Goal: Task Accomplishment & Management: Manage account settings

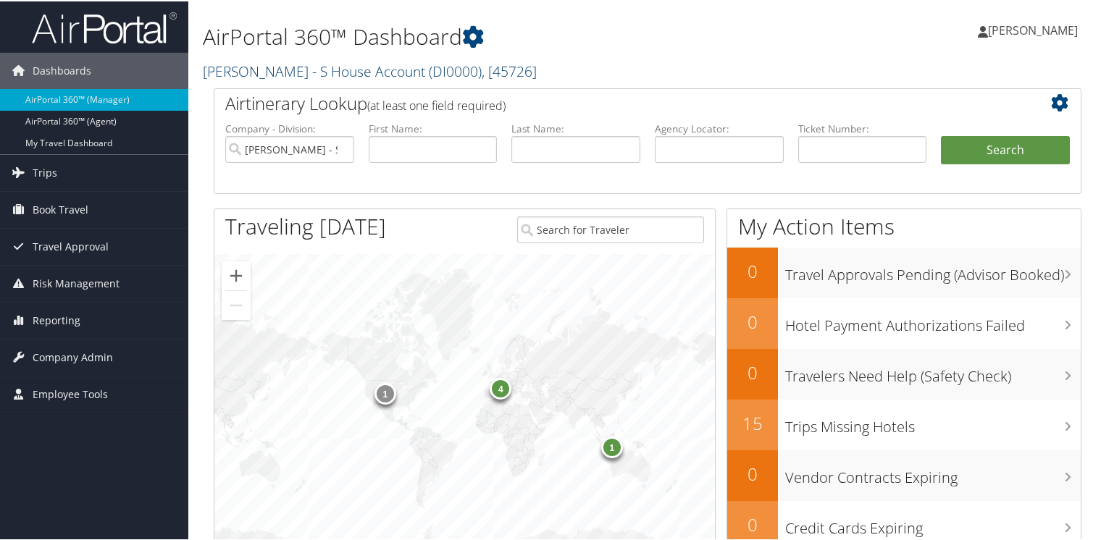
click at [259, 68] on link "[PERSON_NAME] - S House Account ( DI0000 ) , [ 45726 ]" at bounding box center [370, 70] width 334 height 20
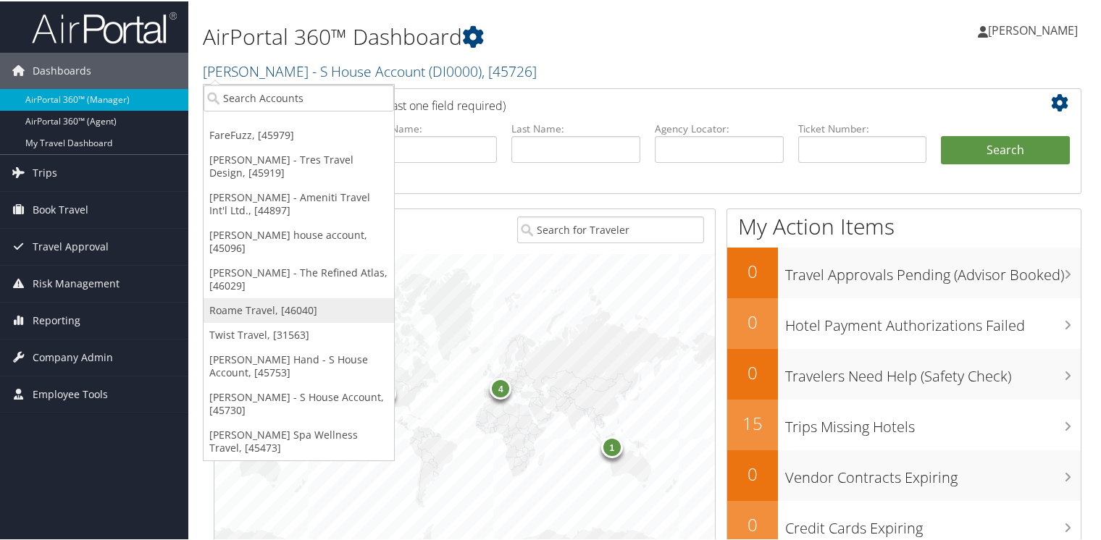
click at [267, 297] on link "Roame Travel, [46040]" at bounding box center [299, 309] width 191 height 25
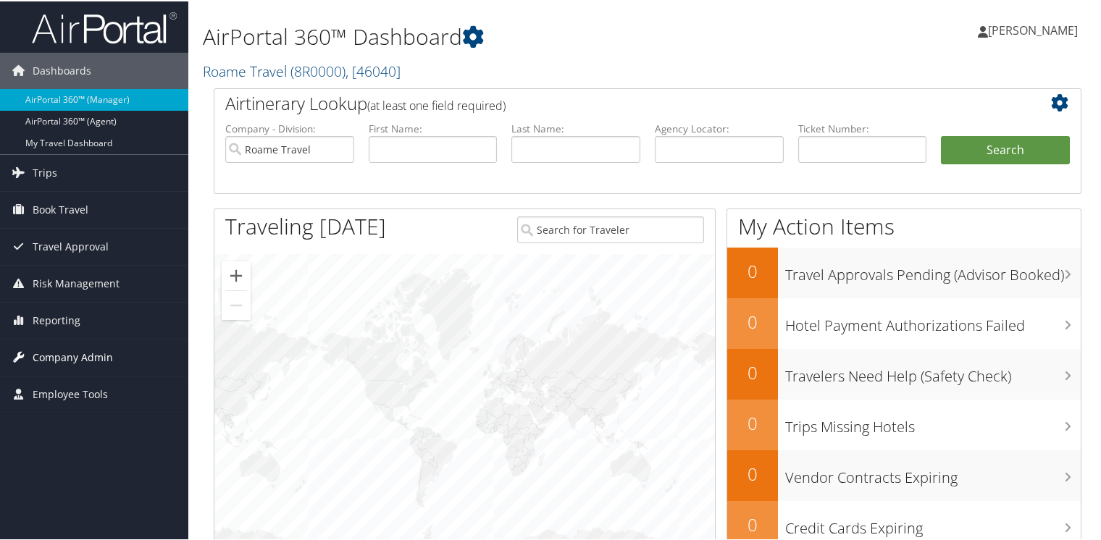
click at [84, 356] on span "Company Admin" at bounding box center [73, 356] width 80 height 36
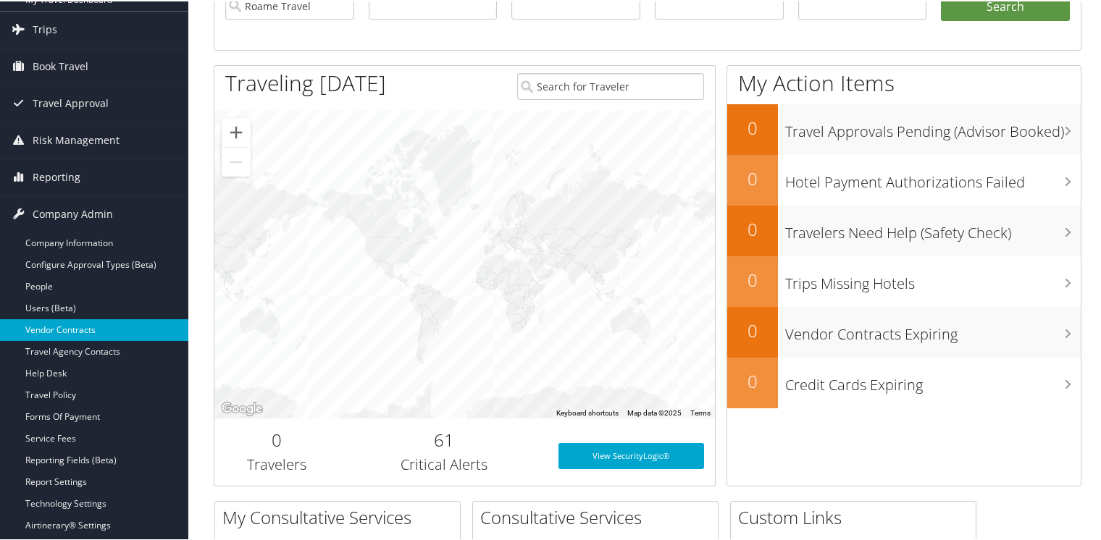
scroll to position [145, 0]
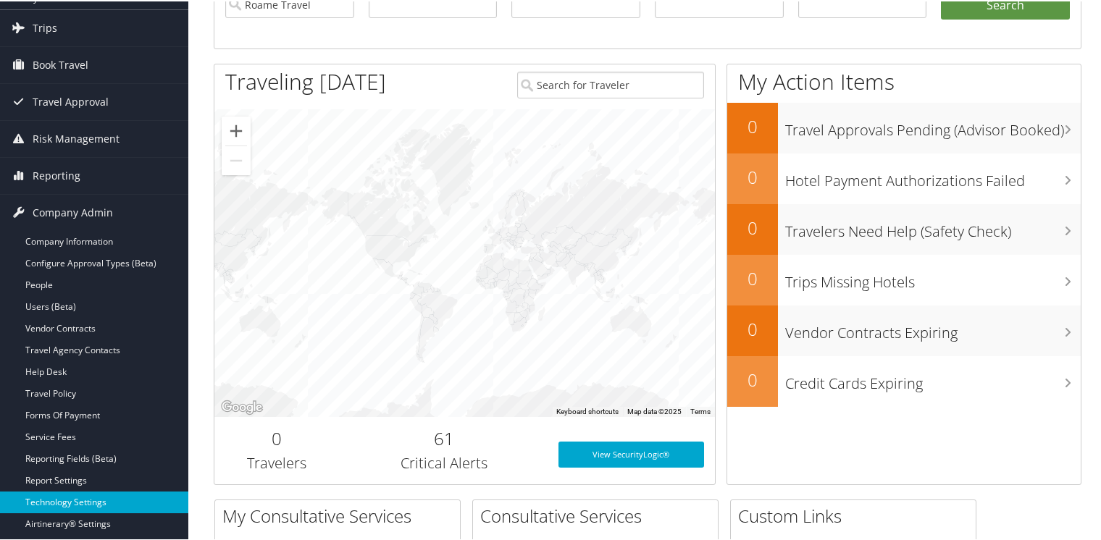
click at [70, 496] on link "Technology Settings" at bounding box center [94, 501] width 188 height 22
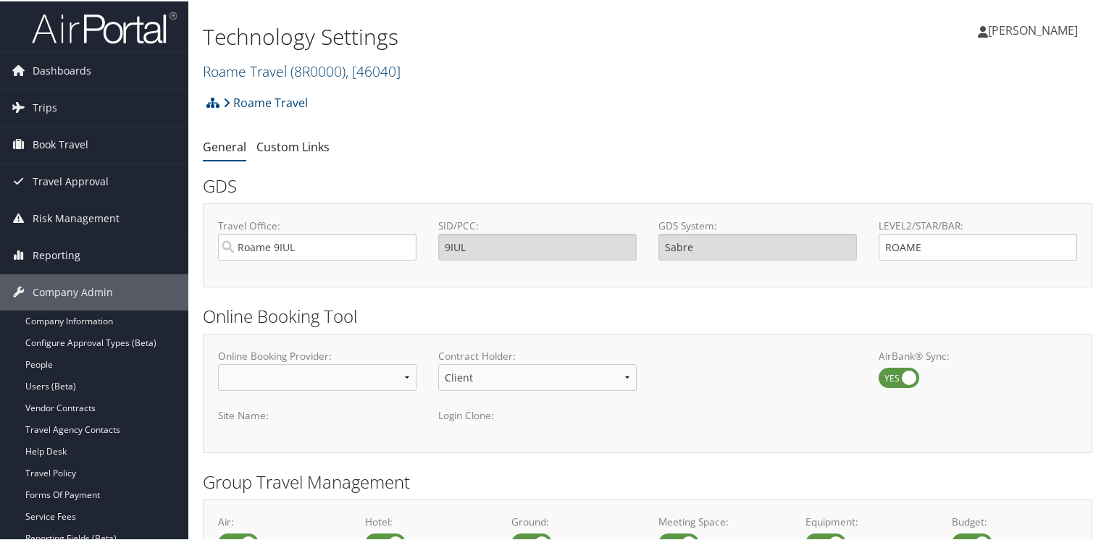
click at [241, 66] on link "Roame Travel ( 8R0000 ) , [ 46040 ]" at bounding box center [302, 70] width 198 height 20
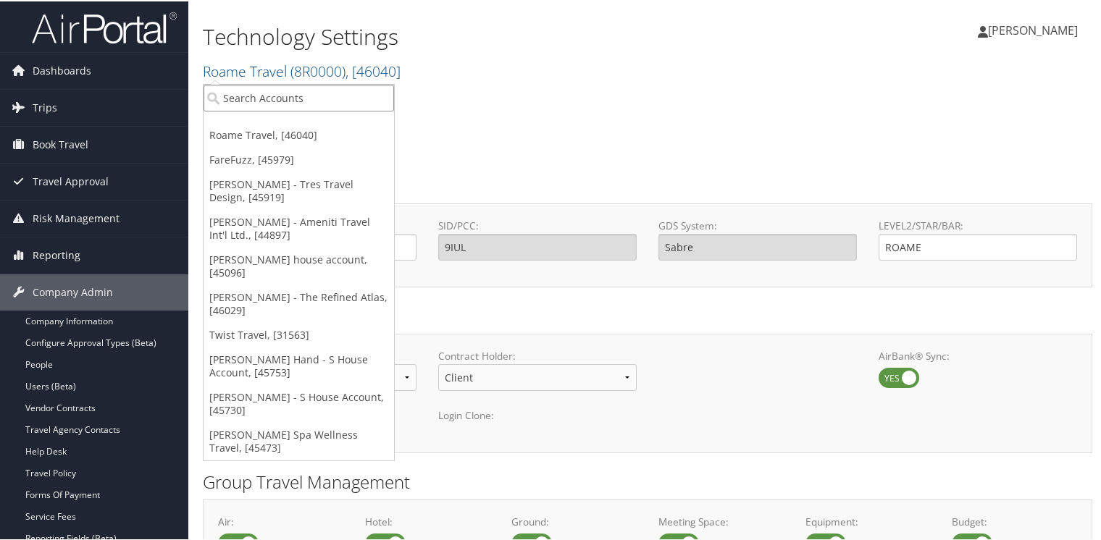
click at [253, 98] on input "search" at bounding box center [299, 96] width 191 height 27
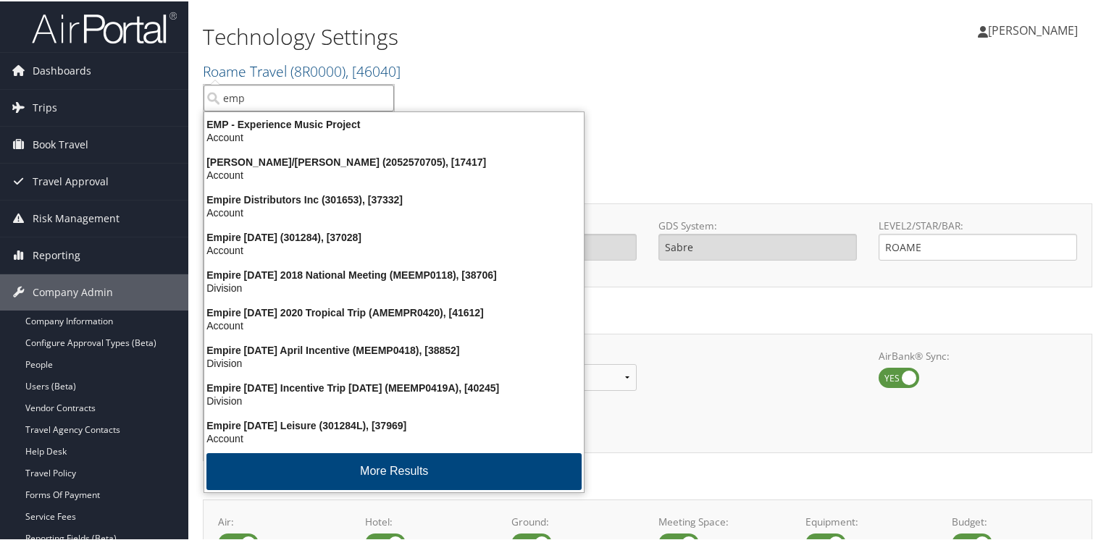
type input "empy"
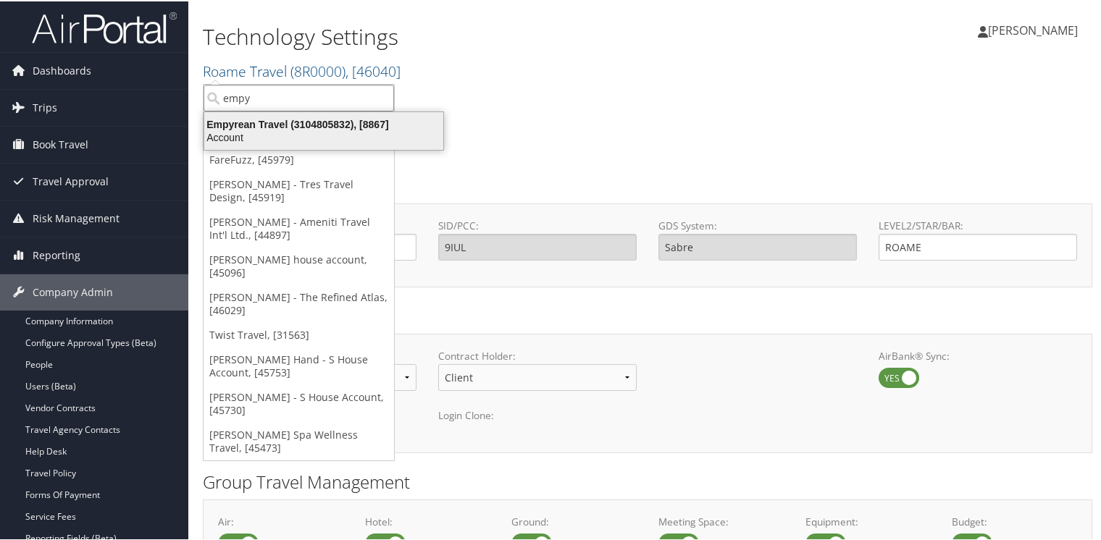
click at [290, 122] on div "Empyrean Travel (3104805832), [8867]" at bounding box center [324, 123] width 256 height 13
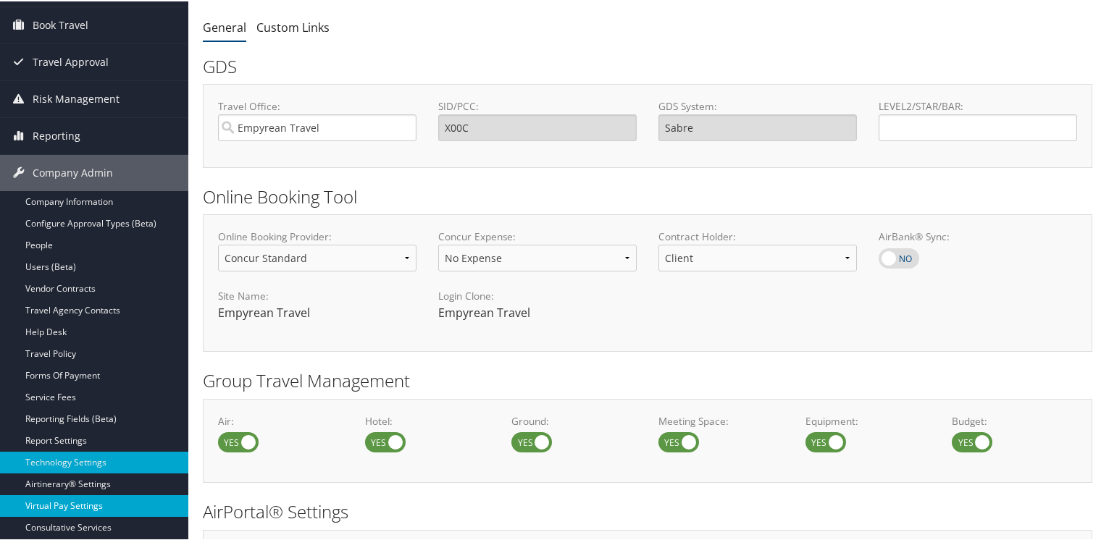
scroll to position [145, 0]
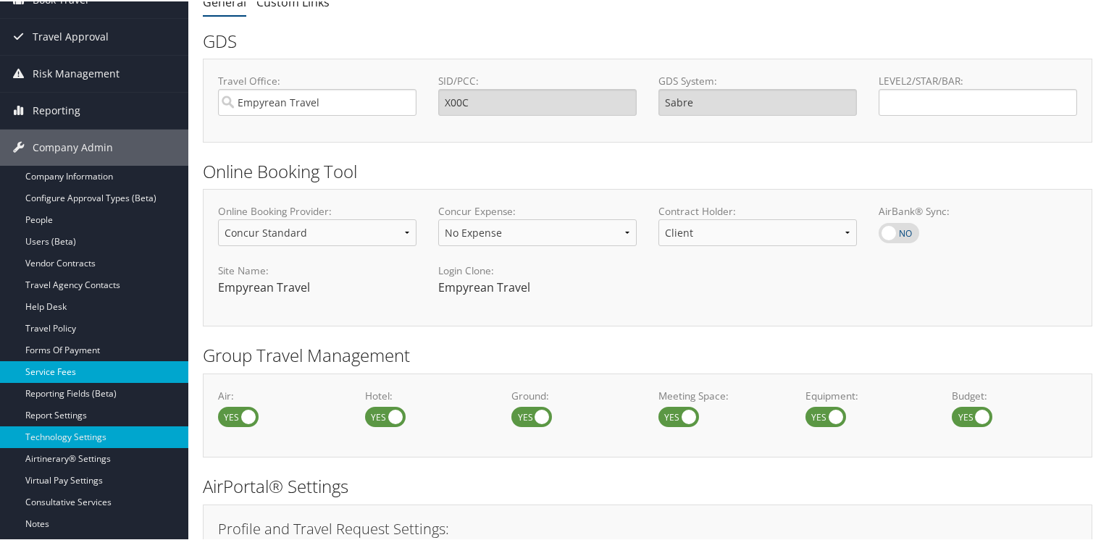
click at [68, 372] on link "Service Fees" at bounding box center [94, 371] width 188 height 22
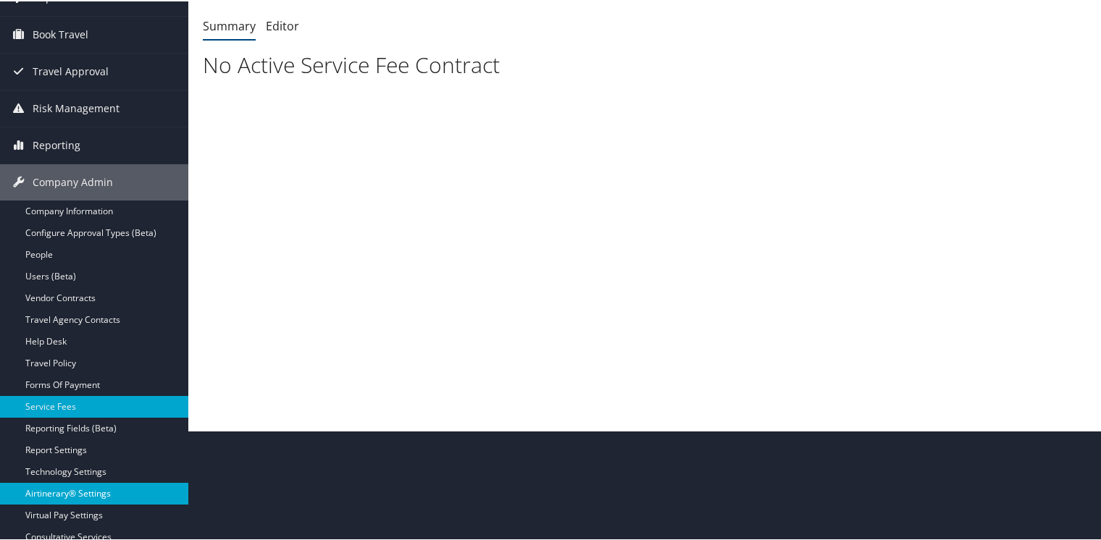
scroll to position [145, 0]
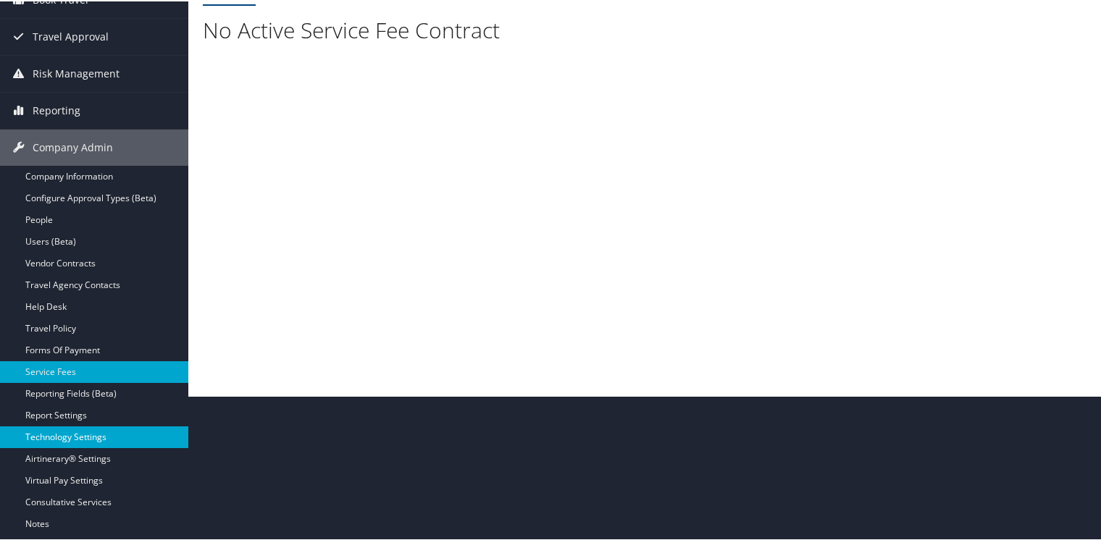
click at [68, 437] on link "Technology Settings" at bounding box center [94, 436] width 188 height 22
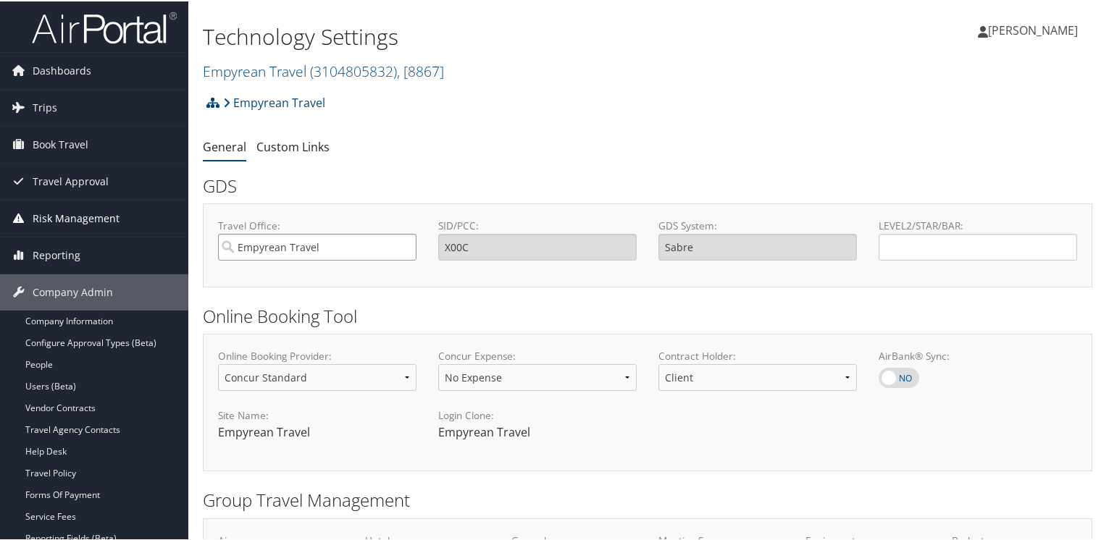
drag, startPoint x: 333, startPoint y: 245, endPoint x: 169, endPoint y: 230, distance: 165.1
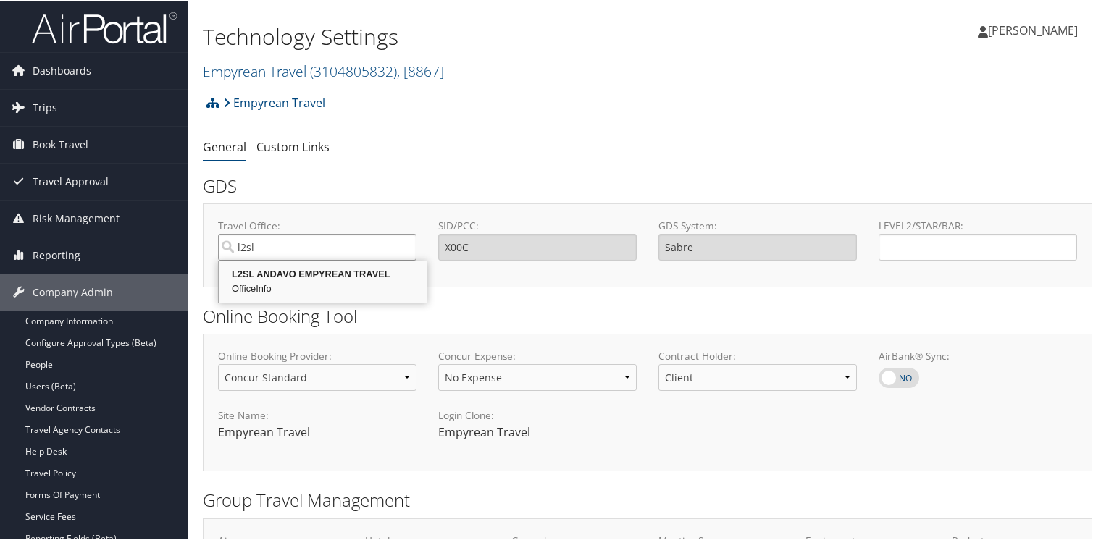
click at [319, 267] on div "L2SL ANDAVO EMPYREAN TRAVEL" at bounding box center [323, 273] width 204 height 14
type input "L2SL ANDAVO EMPYREAN TRAVEL"
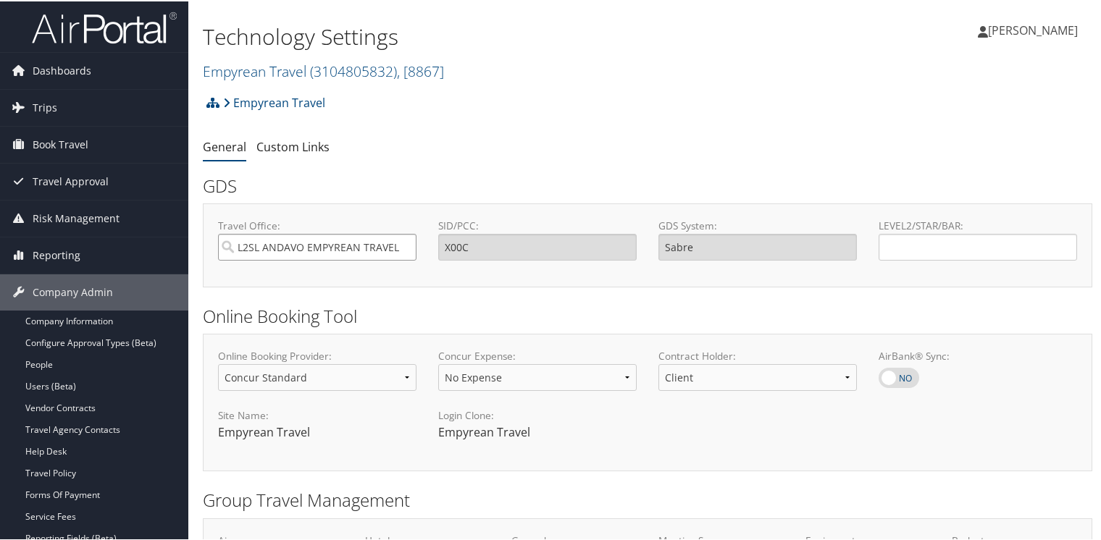
type input "L2SL"
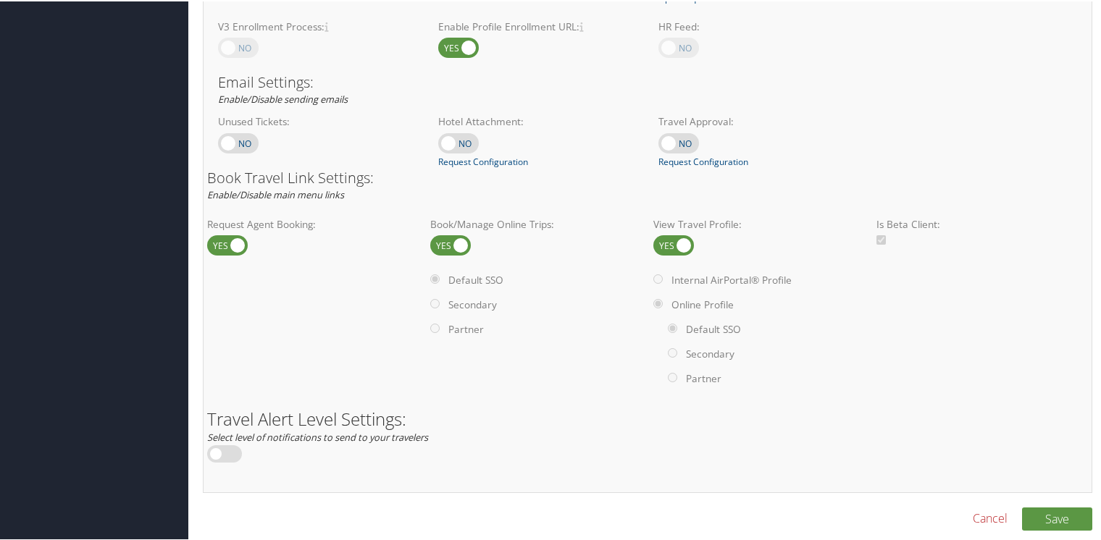
scroll to position [764, 0]
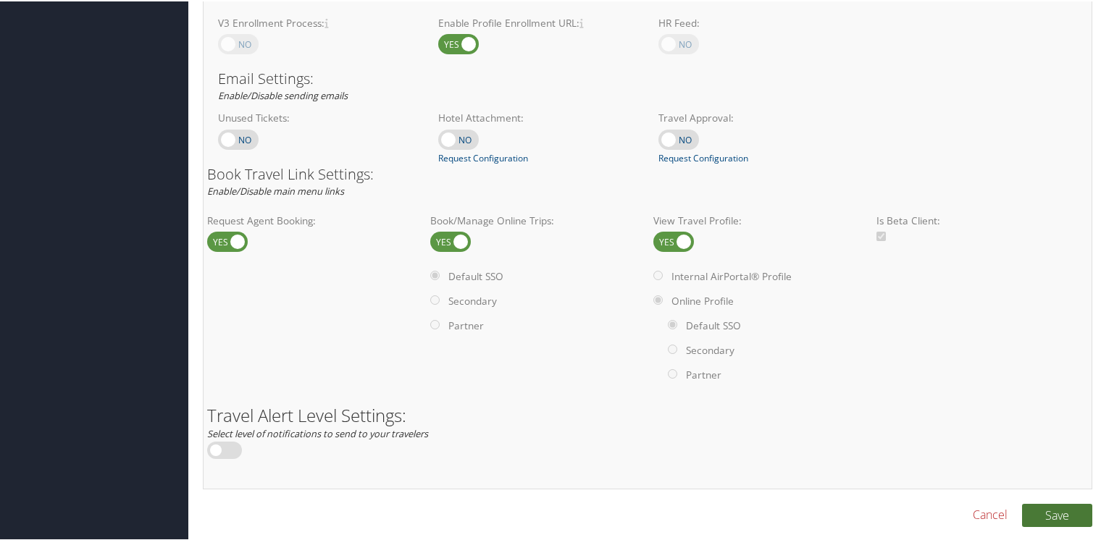
type input "L2SL ANDAVO EMPYREAN TRAVEL"
click at [1059, 512] on button "Save" at bounding box center [1057, 514] width 70 height 23
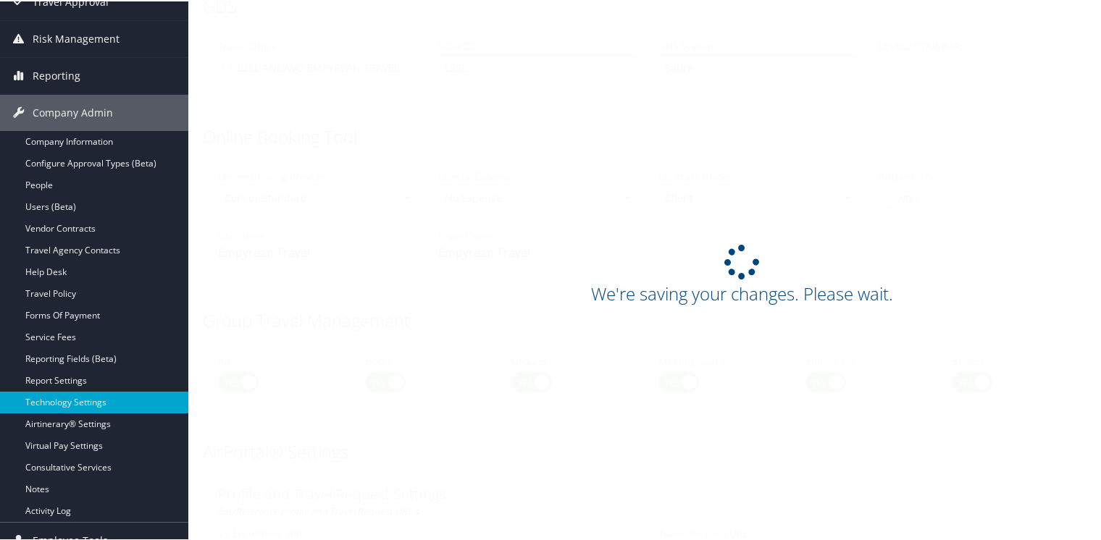
scroll to position [0, 0]
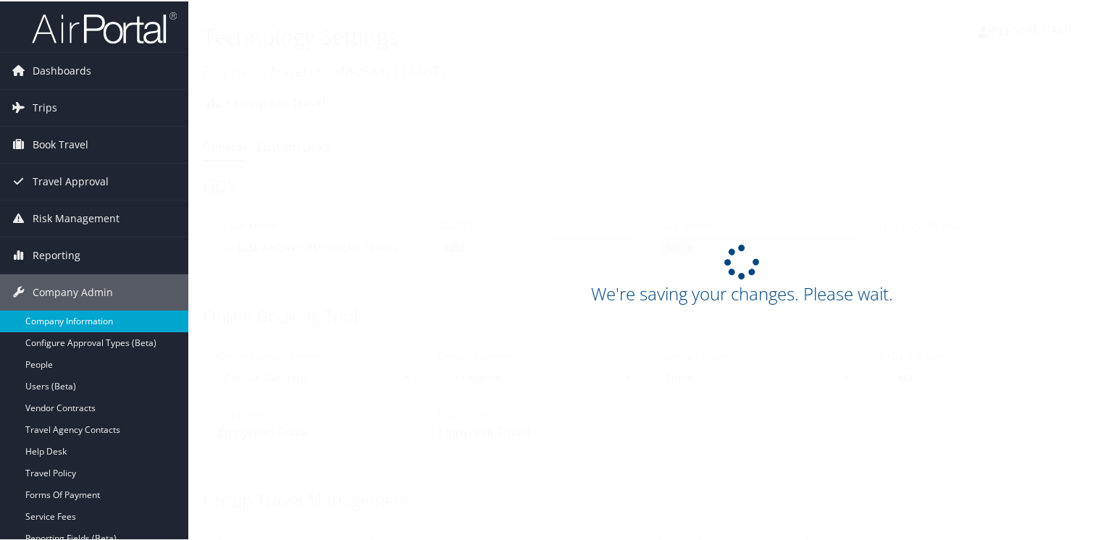
click at [75, 312] on link "Company Information" at bounding box center [94, 320] width 188 height 22
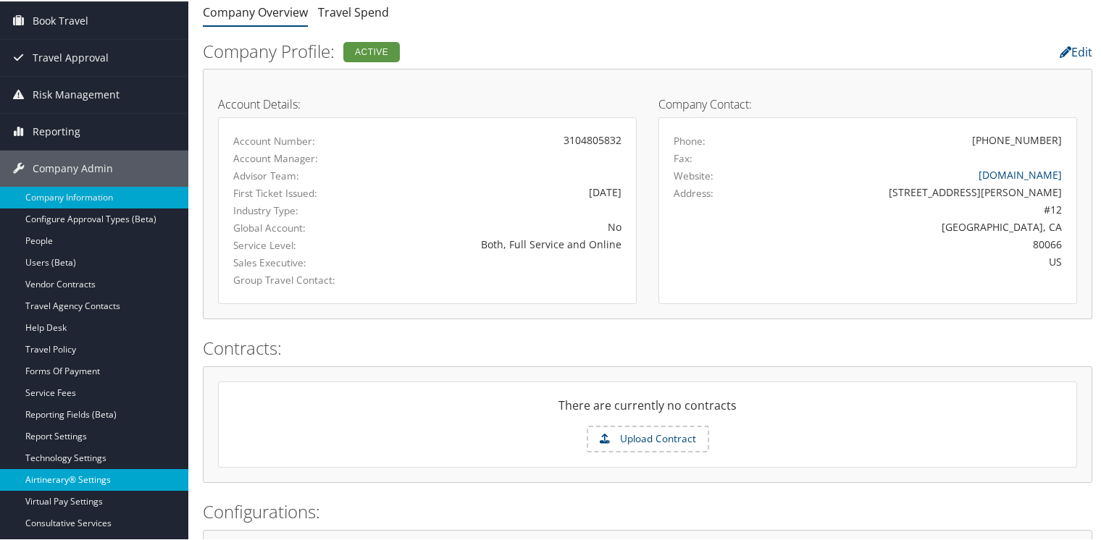
scroll to position [145, 0]
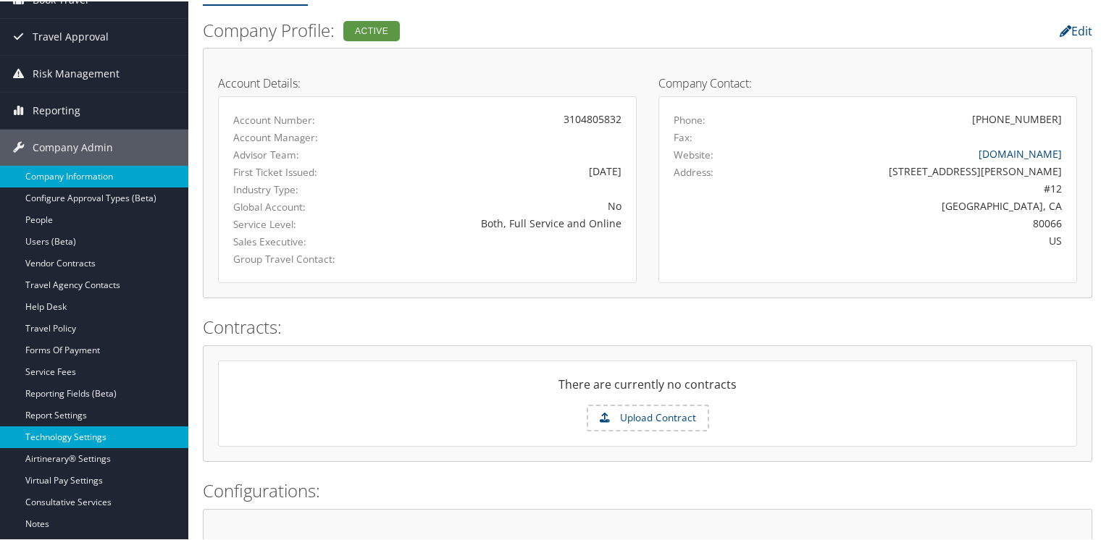
click at [60, 437] on link "Technology Settings" at bounding box center [94, 436] width 188 height 22
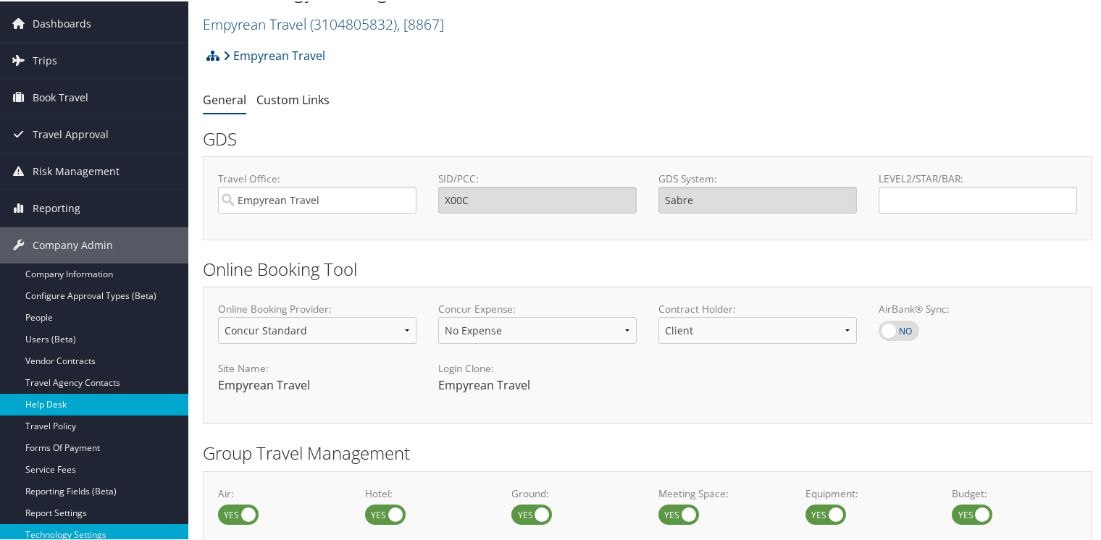
scroll to position [72, 0]
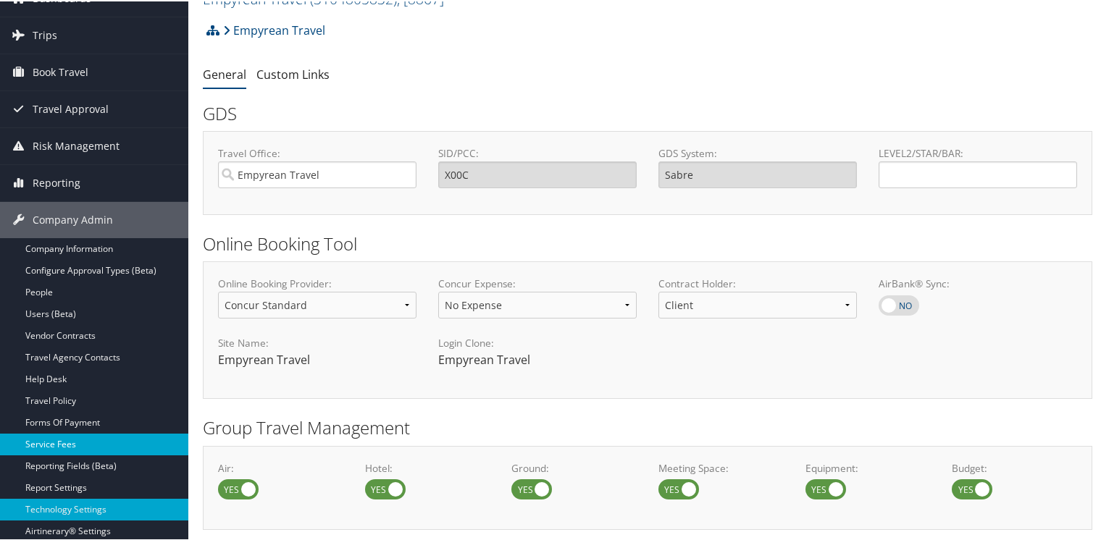
click at [60, 442] on link "Service Fees" at bounding box center [94, 443] width 188 height 22
